Goal: Communication & Community: Ask a question

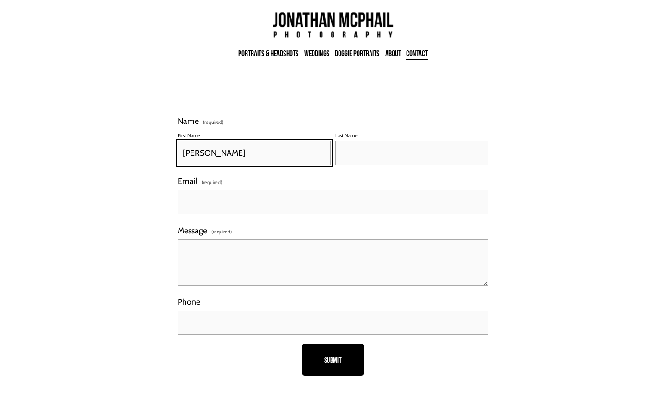
type input "Brenda Cruz"
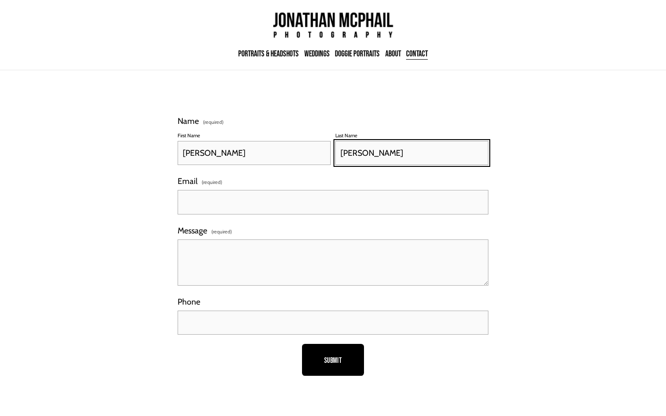
type input "Brenda Cruz"
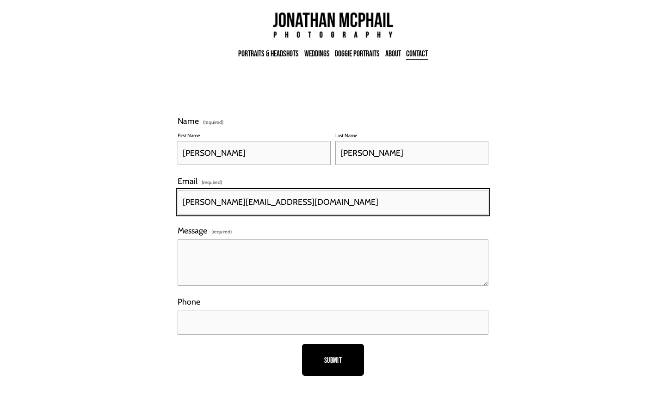
type input "b.cruz@virtualhelppartner.com"
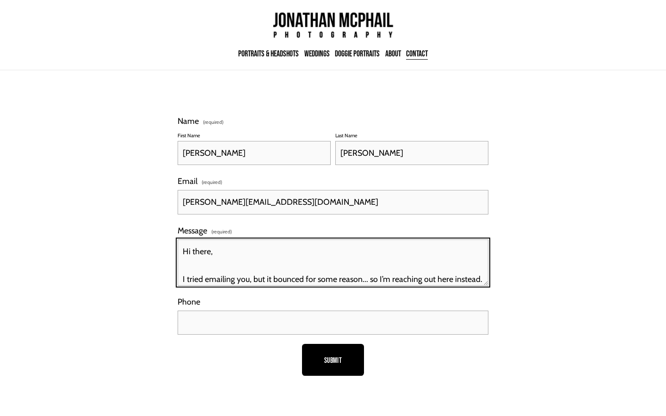
scroll to position [124, 0]
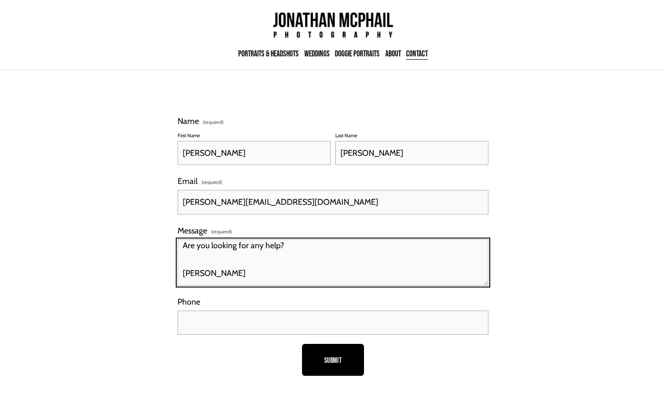
type textarea "Hi there, I tried emailing you, but it bounced for some reason... so I’m reachi…"
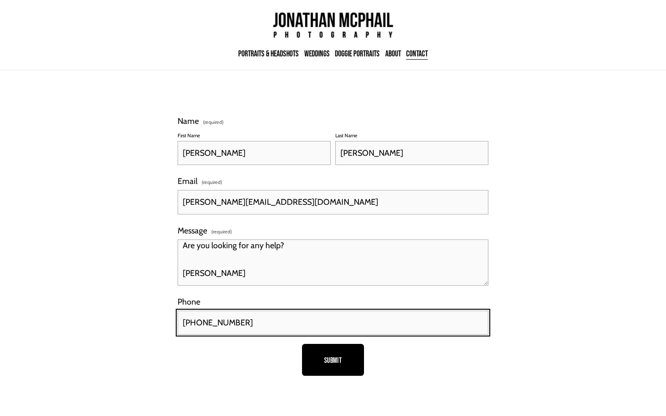
type input "(909) 313-0741"
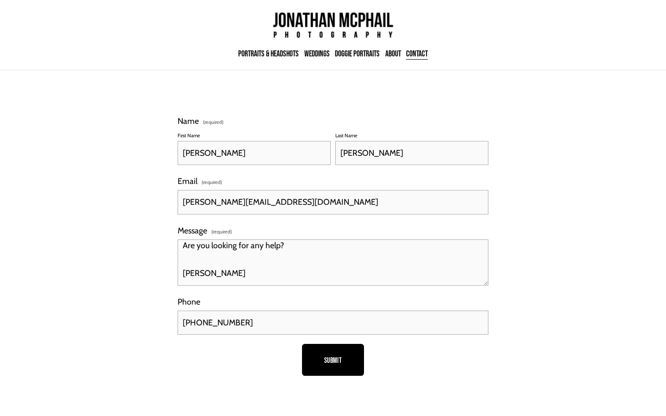
click at [333, 360] on span "Submit" at bounding box center [333, 360] width 18 height 8
